Goal: Information Seeking & Learning: Learn about a topic

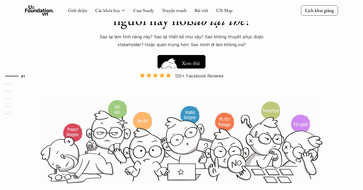
click at [181, 63] on img at bounding box center [169, 70] width 28 height 24
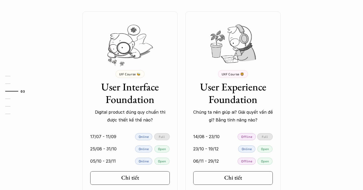
scroll to position [458, 0]
click at [138, 177] on div "Chi tiết" at bounding box center [131, 177] width 24 height 7
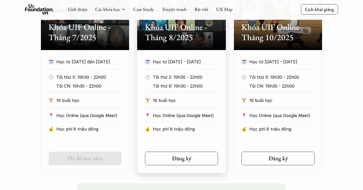
scroll to position [297, 0]
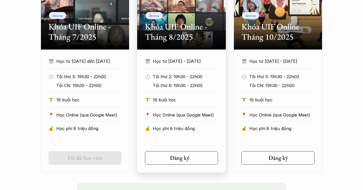
click at [162, 161] on link "Đăng ký" at bounding box center [181, 158] width 73 height 14
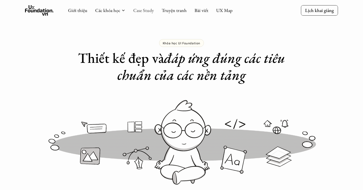
click at [140, 11] on link "Case Study" at bounding box center [143, 10] width 21 height 6
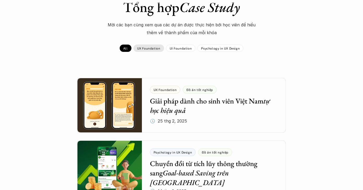
scroll to position [46, 0]
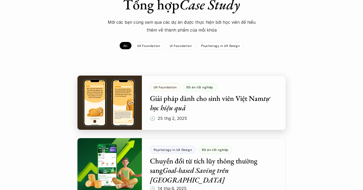
click at [181, 107] on div at bounding box center [181, 102] width 208 height 55
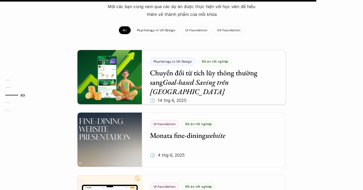
scroll to position [620, 0]
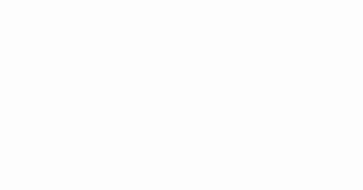
scroll to position [289, 0]
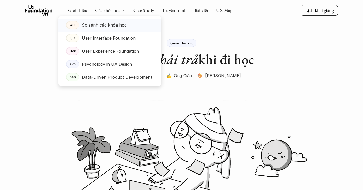
click at [123, 29] on link "ALL So sánh các khóa học" at bounding box center [109, 25] width 103 height 13
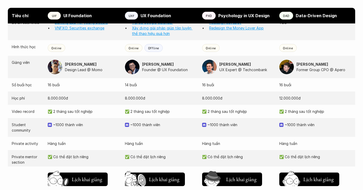
scroll to position [505, 0]
